Goal: Register for event/course

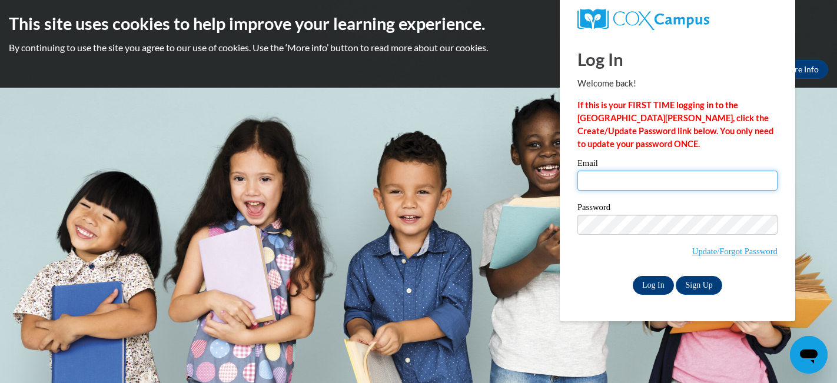
type input "kzinser@wausauschools.org"
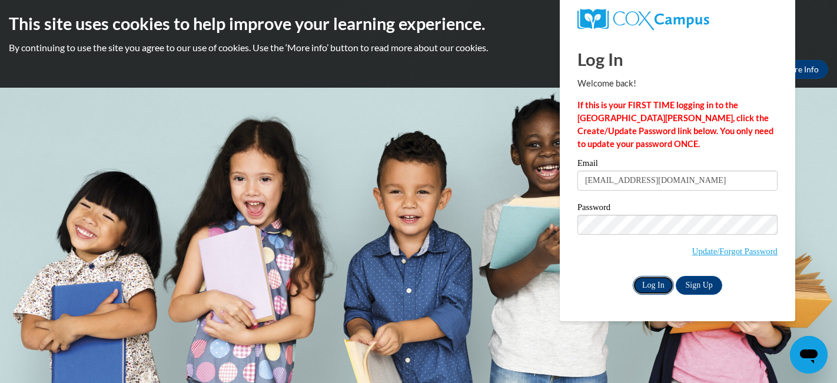
click at [646, 285] on input "Log In" at bounding box center [653, 285] width 41 height 19
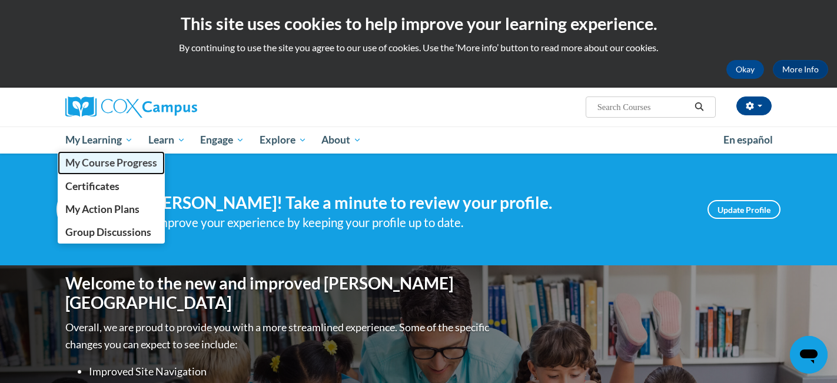
click at [116, 160] on span "My Course Progress" at bounding box center [111, 163] width 92 height 12
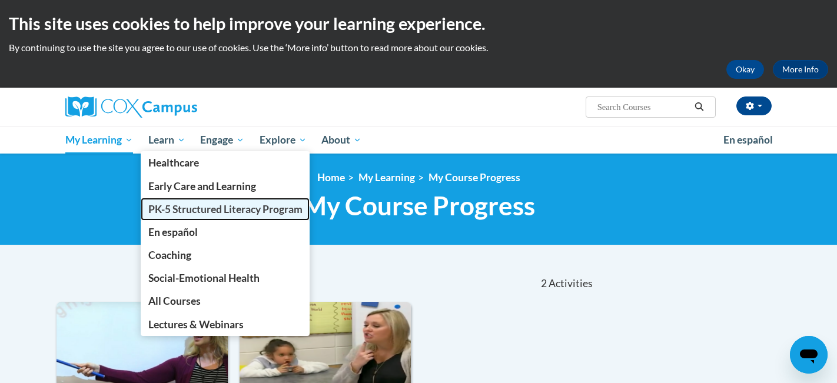
click at [215, 213] on span "PK-5 Structured Literacy Program" at bounding box center [225, 209] width 154 height 12
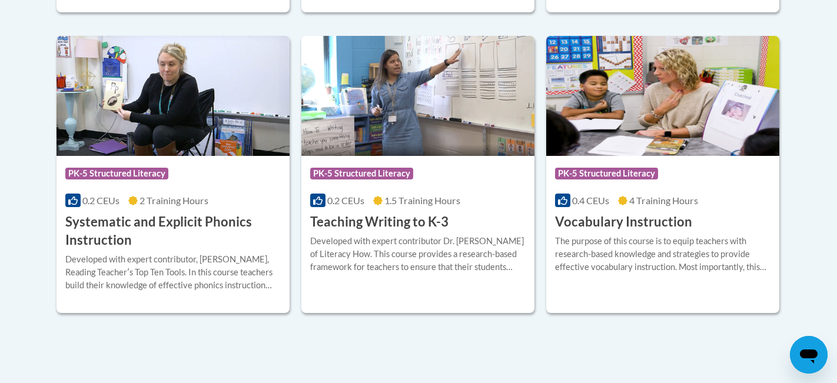
scroll to position [1392, 0]
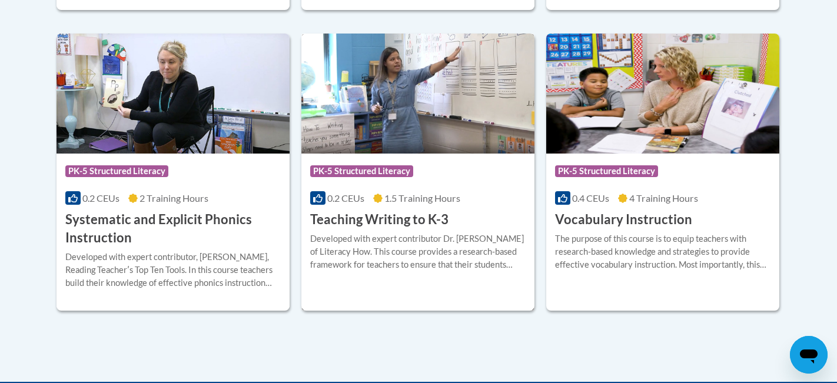
click at [427, 220] on h3 "Teaching Writing to K-3" at bounding box center [379, 220] width 138 height 18
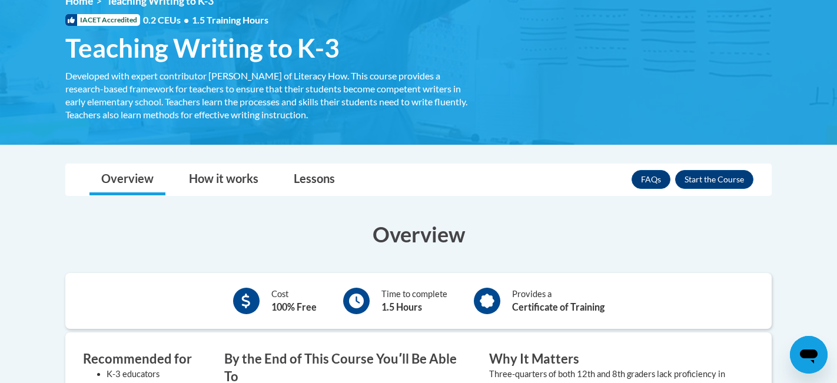
scroll to position [178, 0]
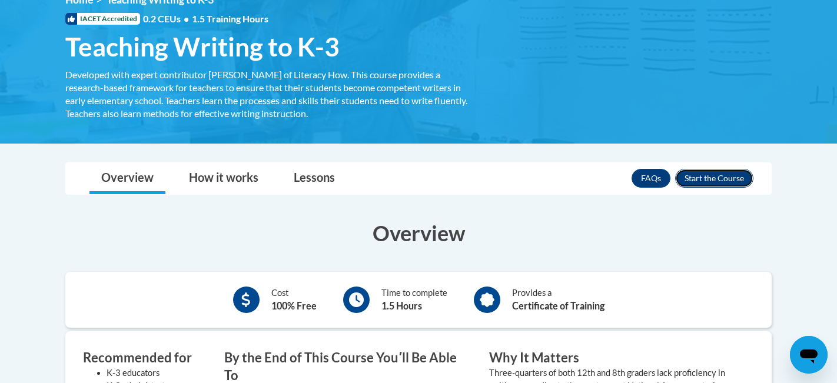
click at [726, 177] on button "Enroll" at bounding box center [714, 178] width 78 height 19
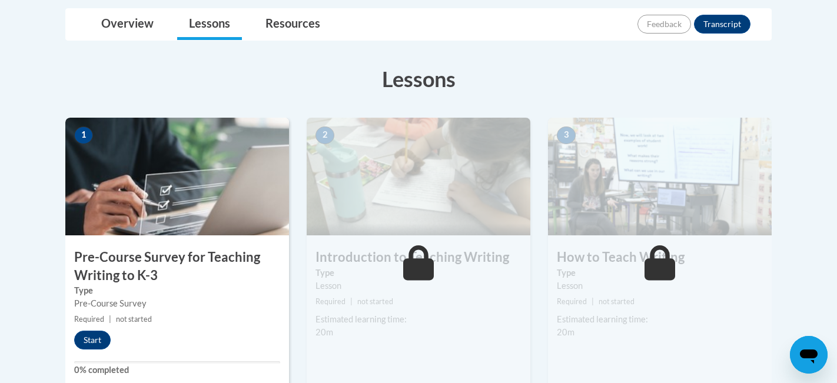
scroll to position [305, 0]
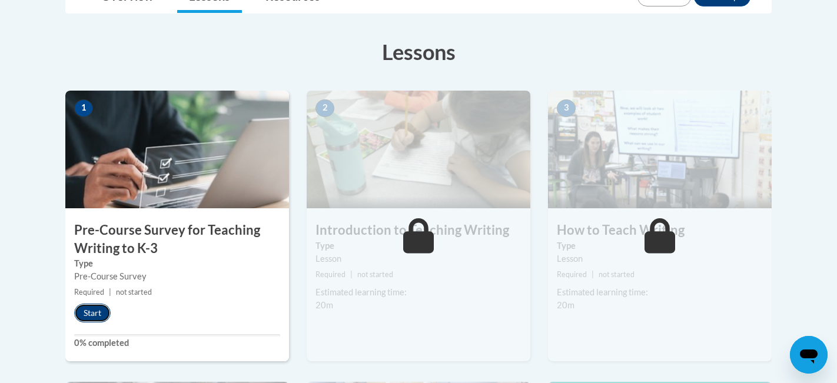
click at [87, 311] on button "Start" at bounding box center [92, 313] width 36 height 19
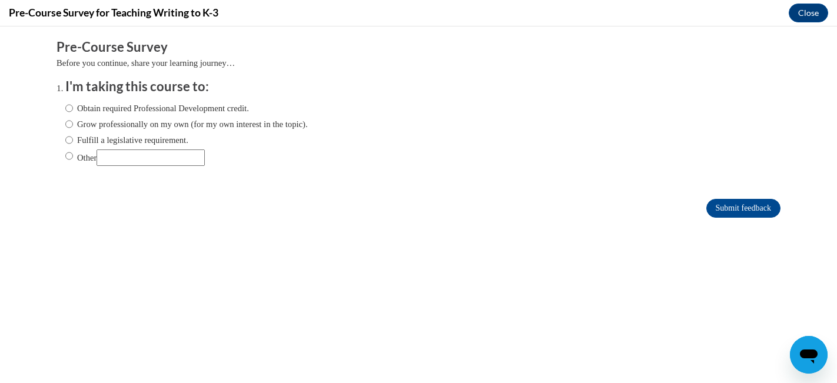
scroll to position [0, 0]
click at [69, 139] on input "Fulfill a legislative requirement." at bounding box center [69, 140] width 8 height 13
radio input "true"
click at [748, 205] on input "Submit feedback" at bounding box center [743, 208] width 74 height 19
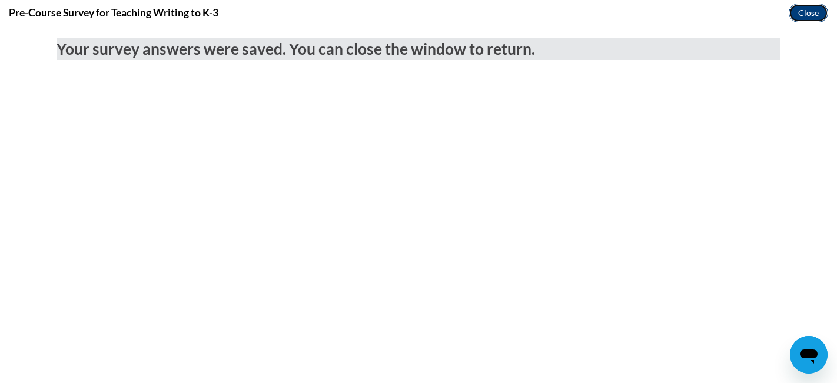
click at [806, 14] on button "Close" at bounding box center [808, 13] width 39 height 19
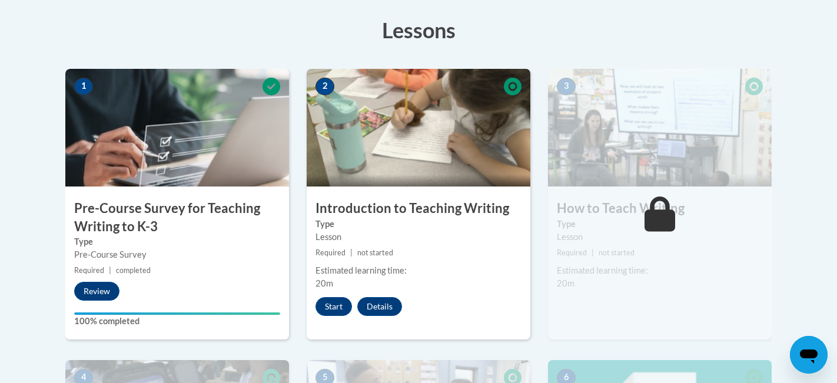
scroll to position [332, 0]
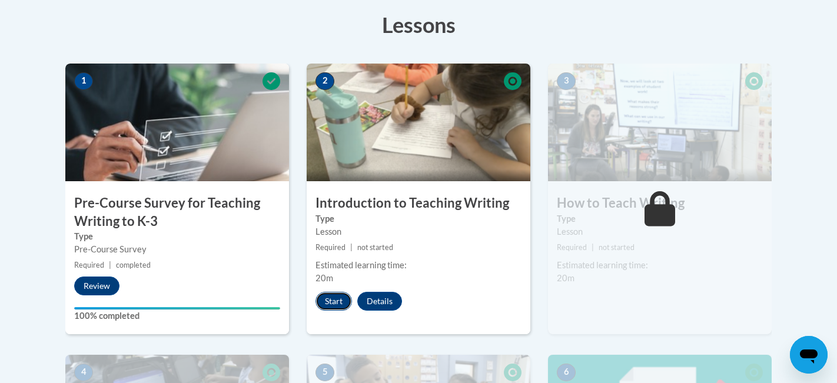
click at [330, 301] on button "Start" at bounding box center [334, 301] width 36 height 19
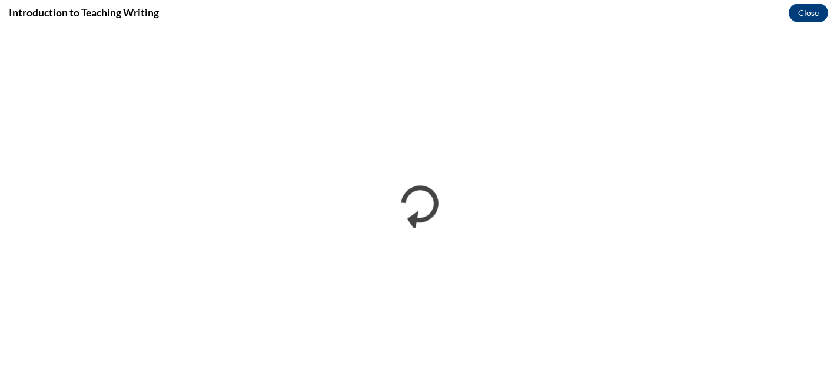
scroll to position [0, 0]
